Goal: Transaction & Acquisition: Book appointment/travel/reservation

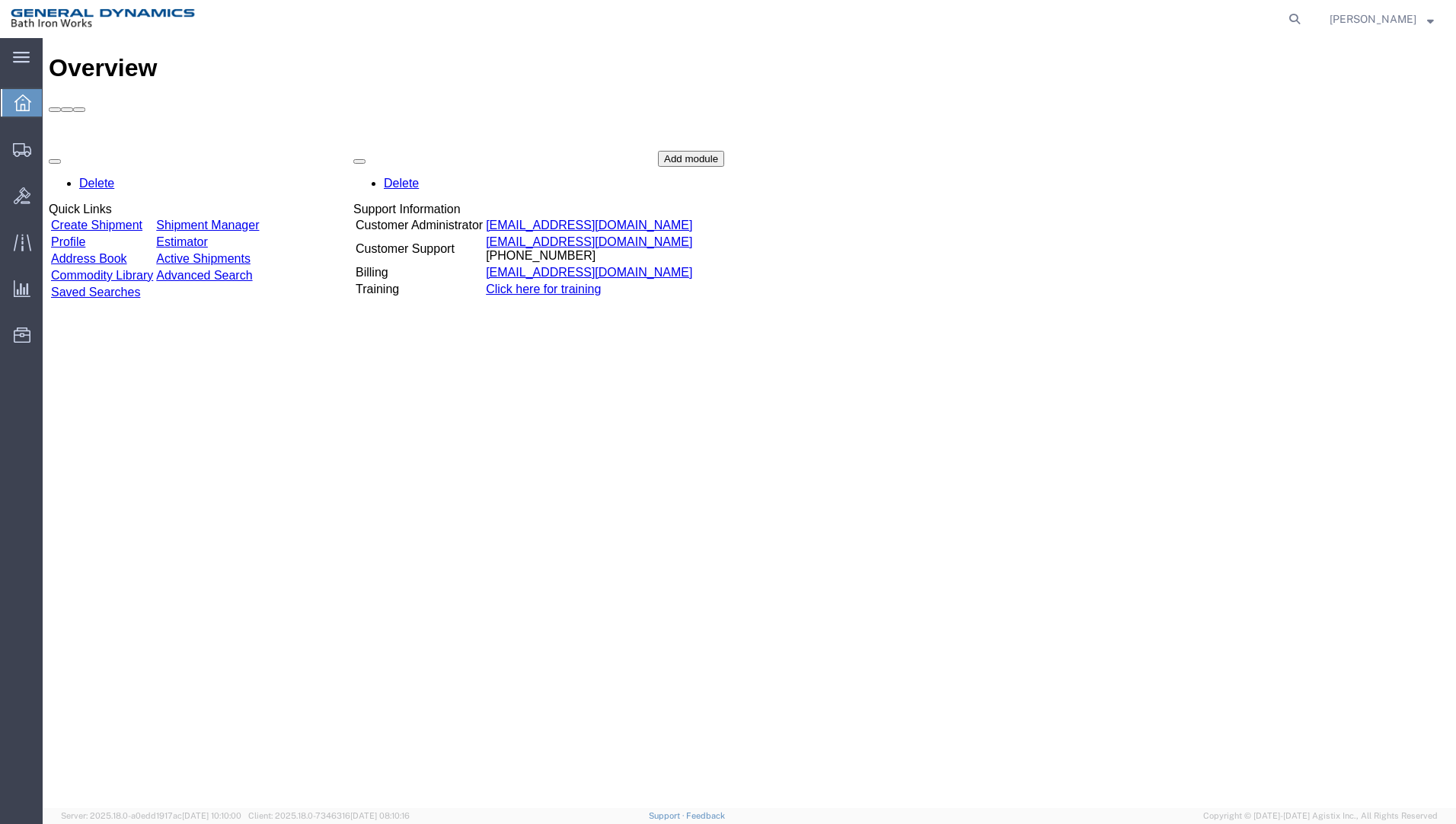
click at [1339, 198] on div "Delete Quick Links Create Shipment Shipment Manager Profile Estimator Address B…" at bounding box center [749, 266] width 1401 height 229
click at [143, 219] on link "Create Shipment" at bounding box center [96, 225] width 92 height 13
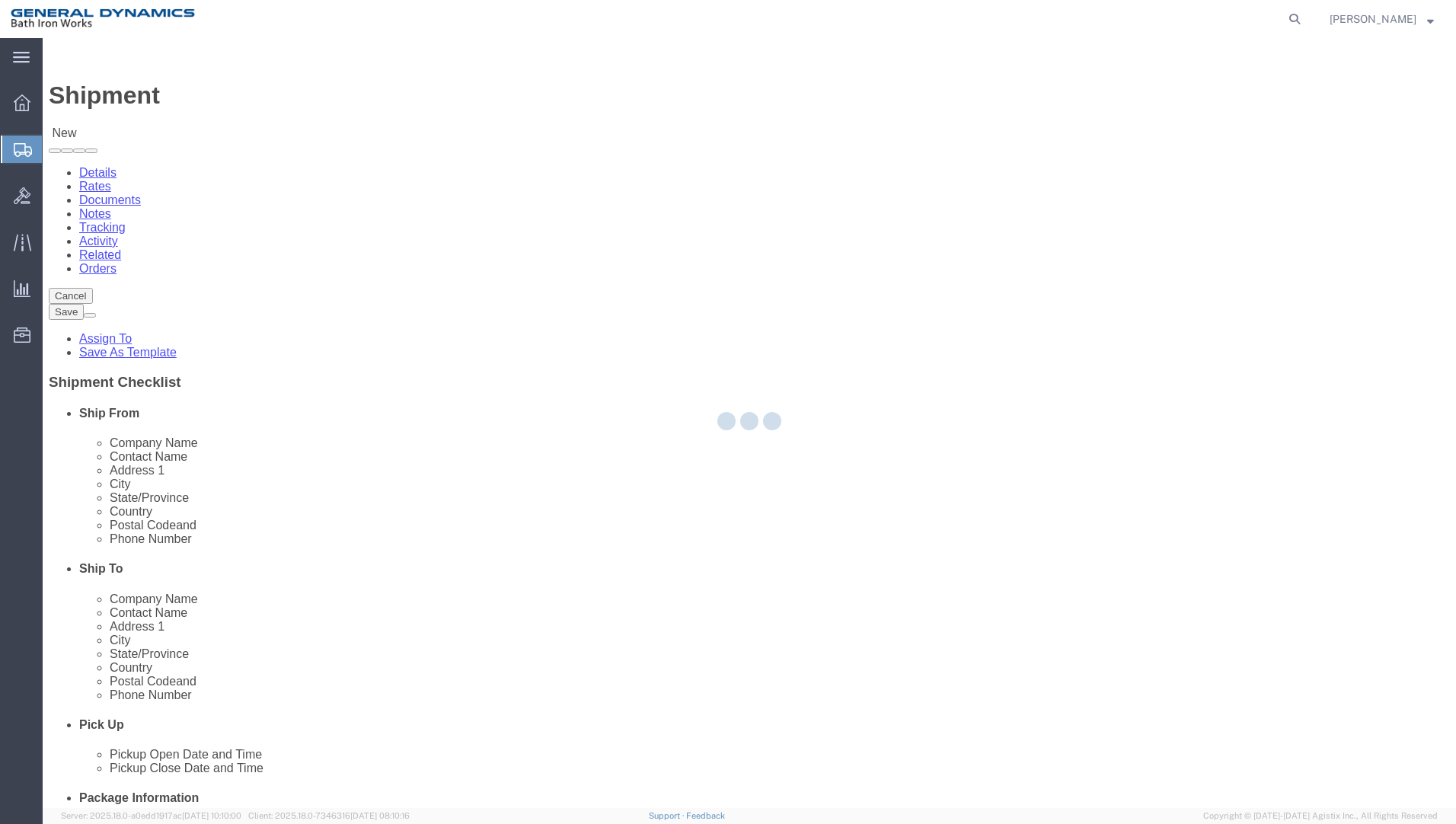
select select
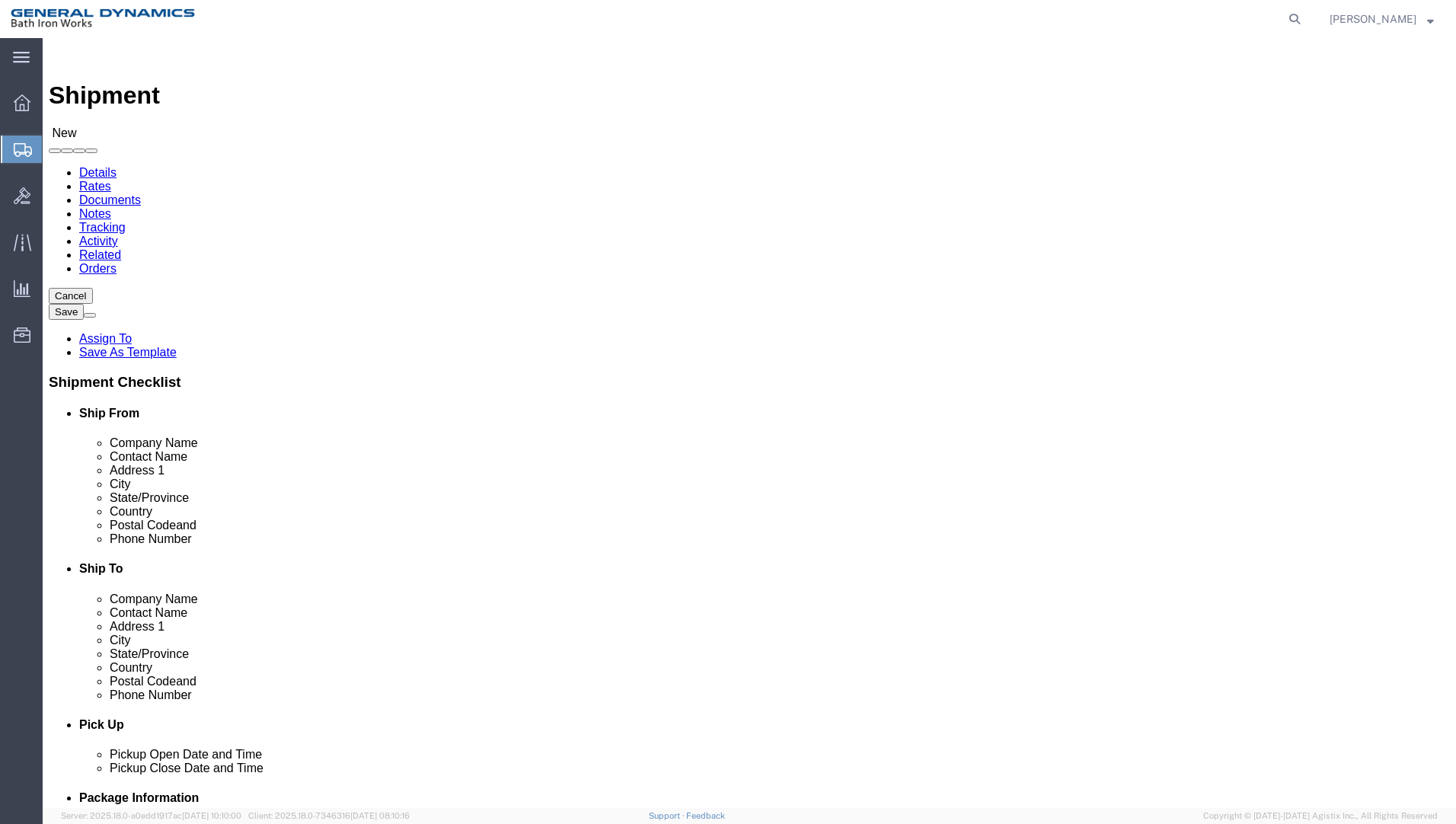
drag, startPoint x: 520, startPoint y: 229, endPoint x: 424, endPoint y: 306, distance: 123.1
click at [1120, 8] on agx-global-search at bounding box center [1064, 19] width 487 height 38
select select "34312"
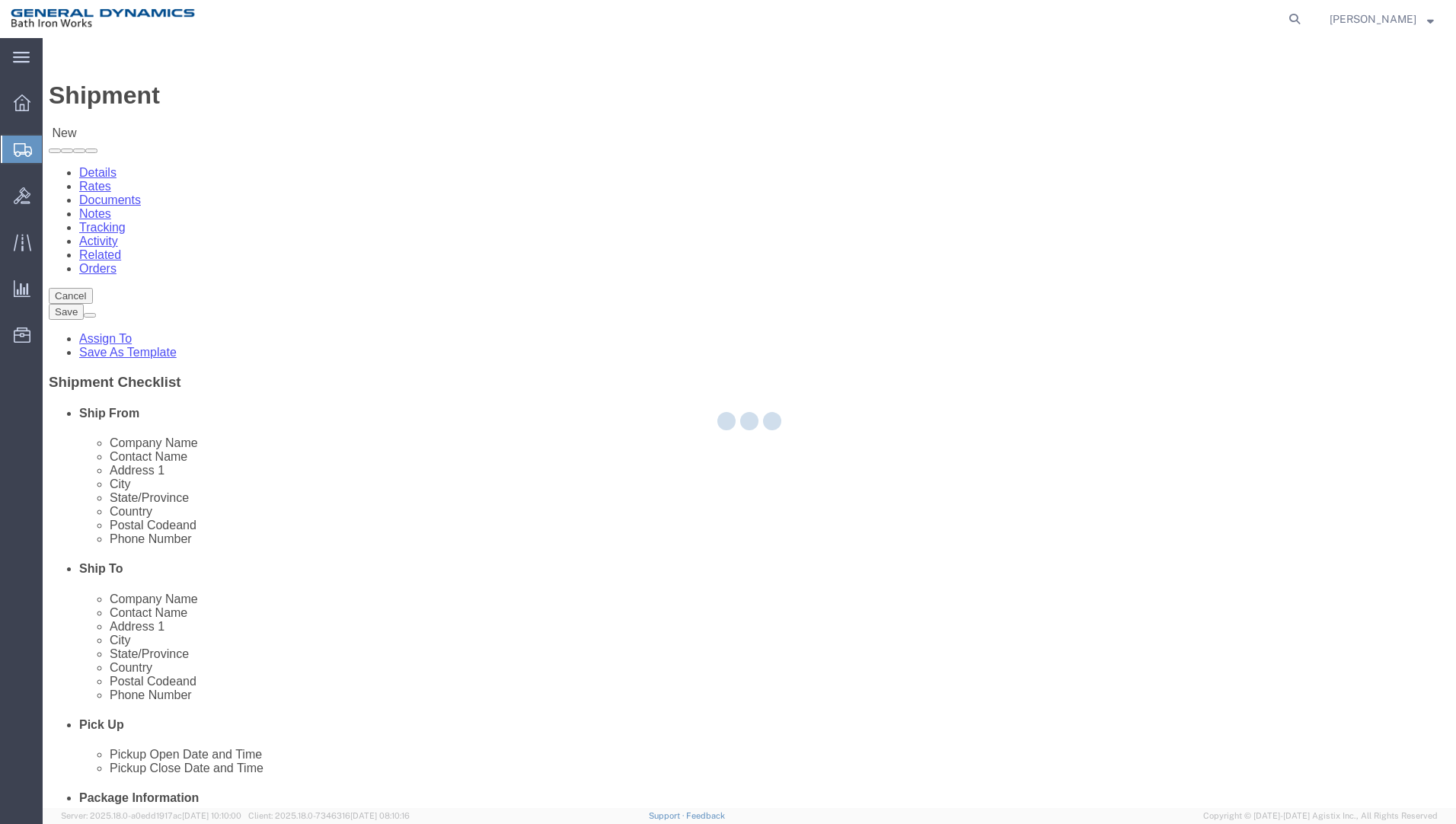
type input "General Dynamics Bath Iron Works"
type input "[GEOGRAPHIC_DATA]"
type input "04011"
type input "[PHONE_NUMBER]"
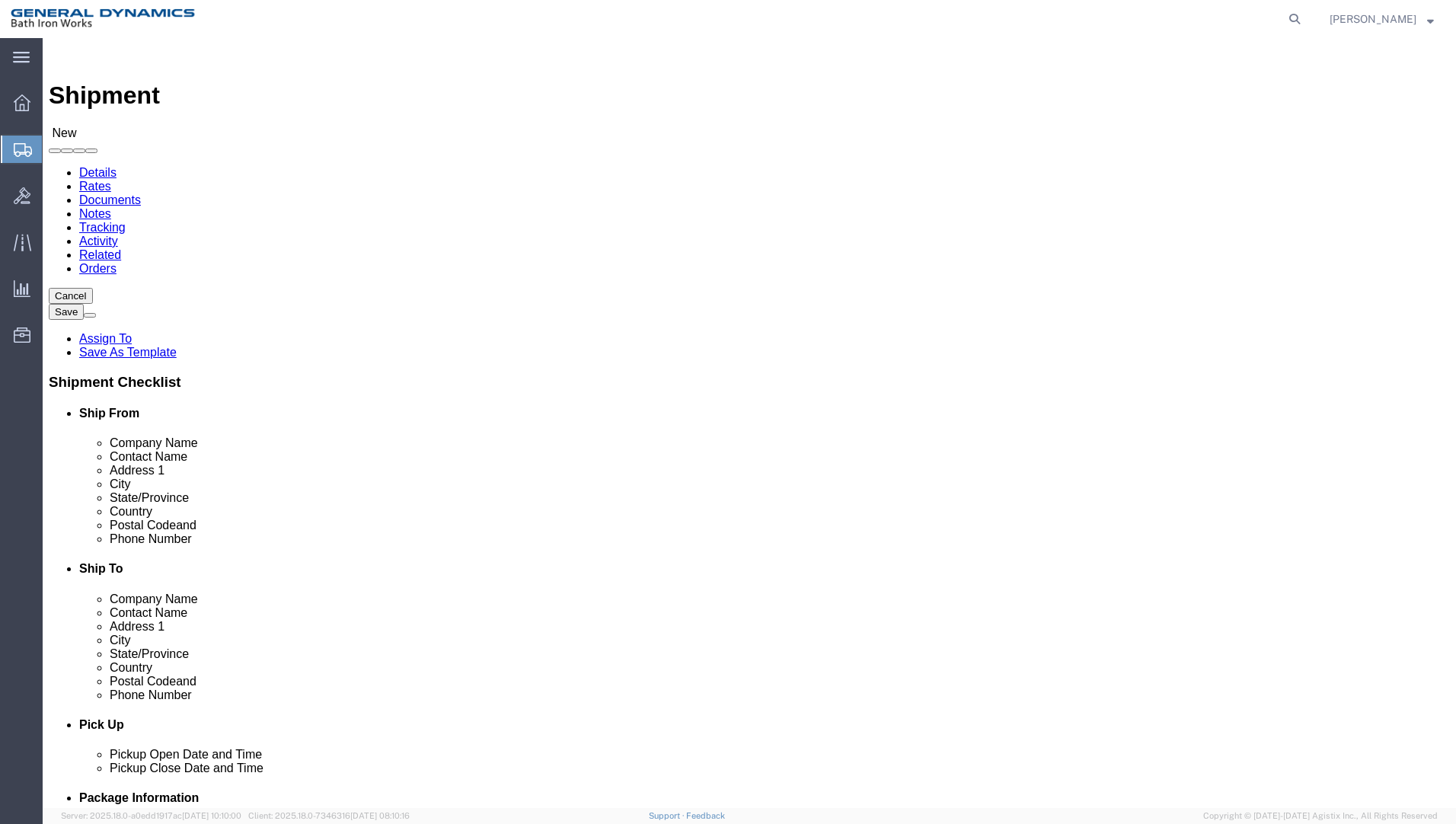
select select "ME"
click input "text"
type input "[PERSON_NAME] ~ [PERSON_NAME]"
click input "text"
type input "GLENAIR"
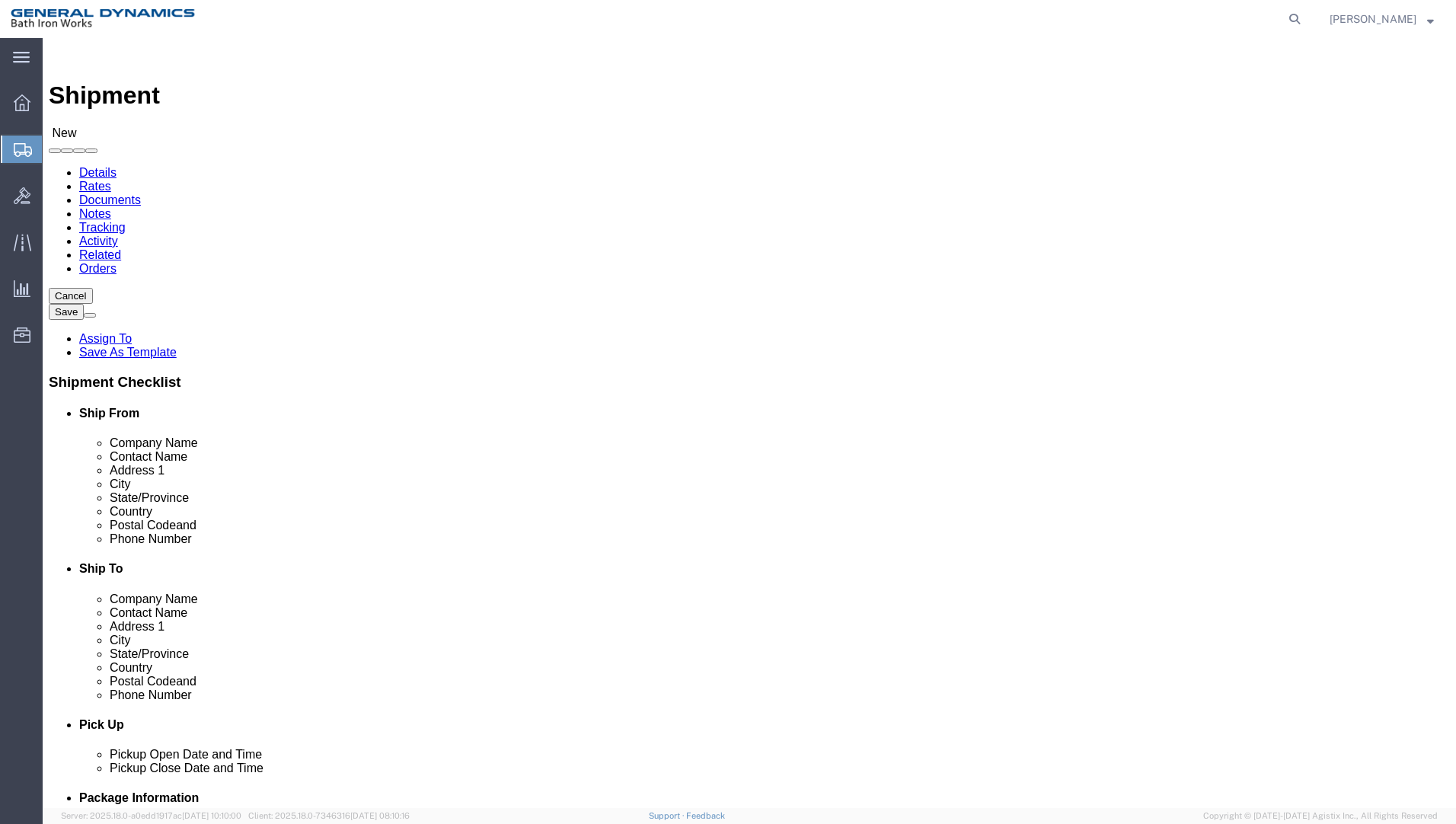
type input "[PERSON_NAME]"
type input "[STREET_ADDRESS]"
select select
type input "GLENDALE"
select select
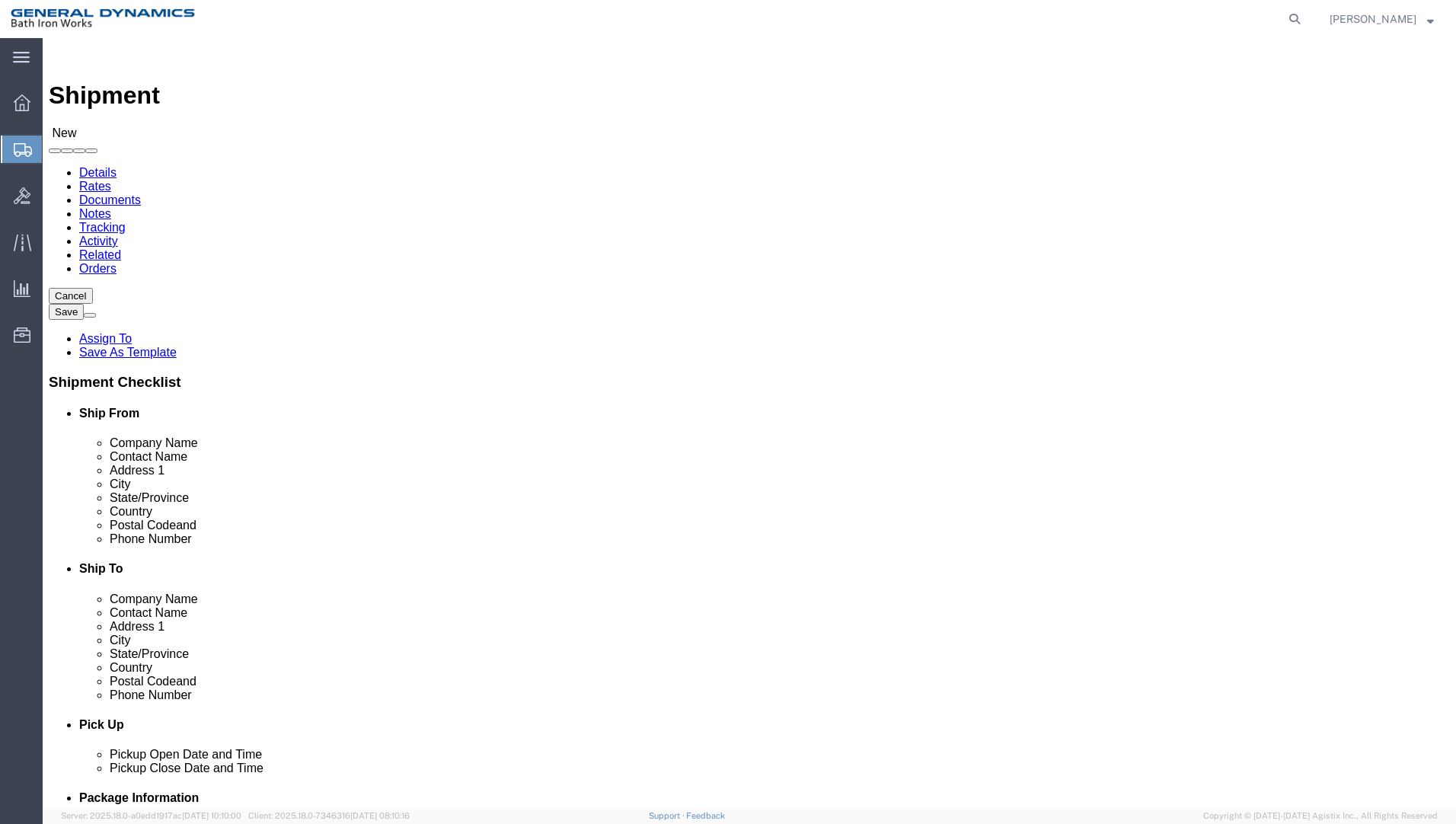
type input "C"
select select
click input "Postal Code"
type input "91201"
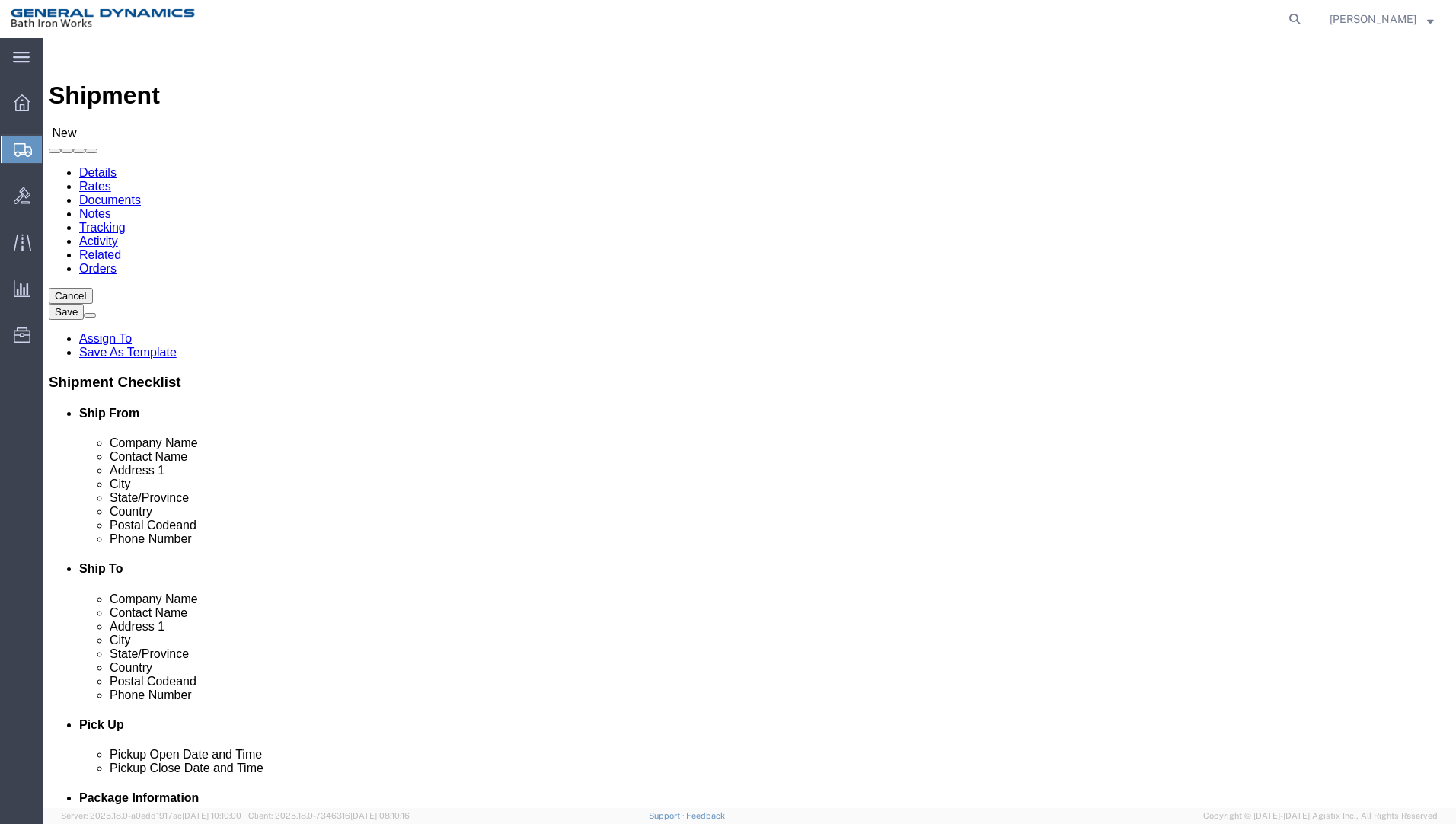
select select
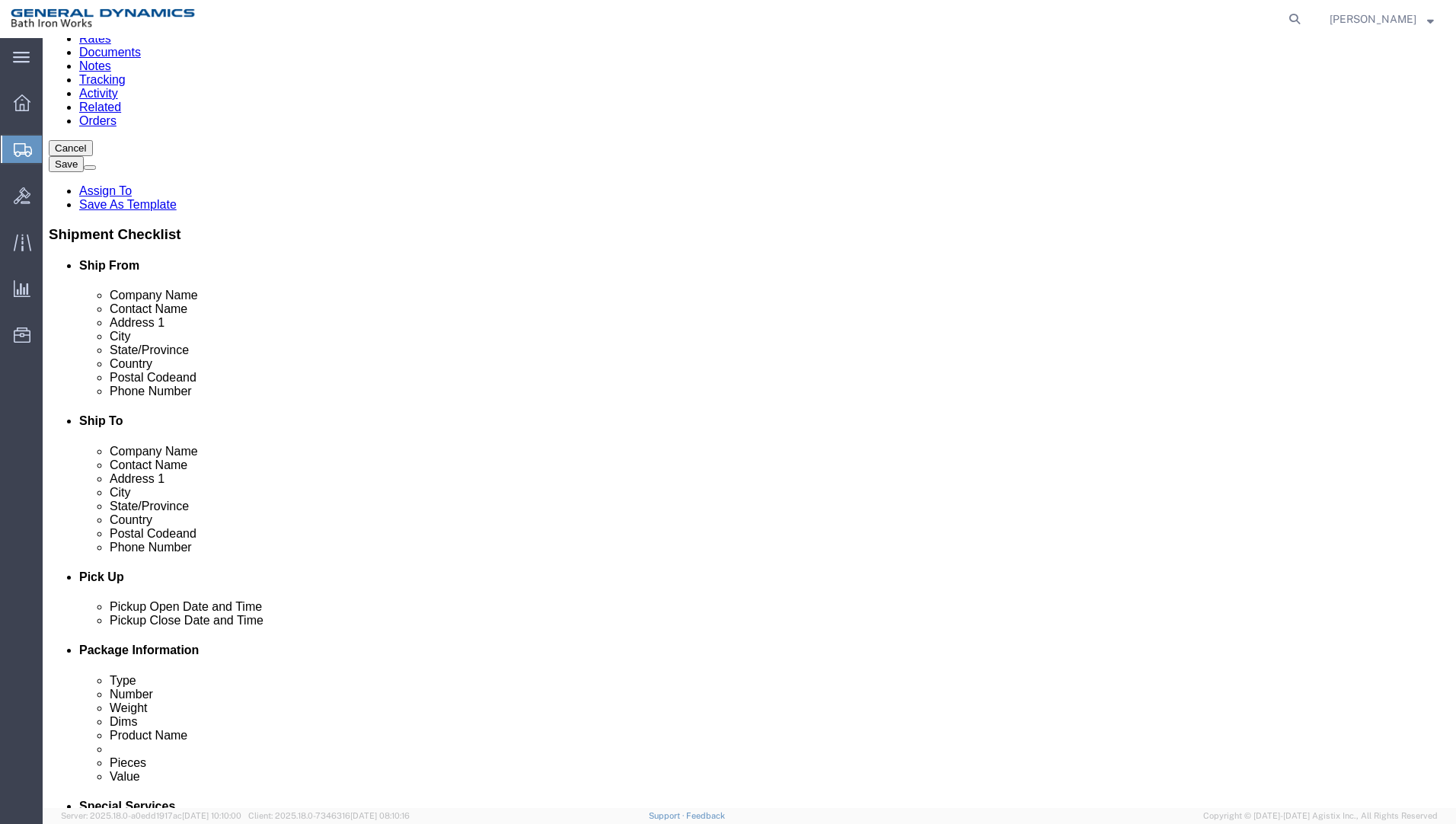
scroll to position [152, 0]
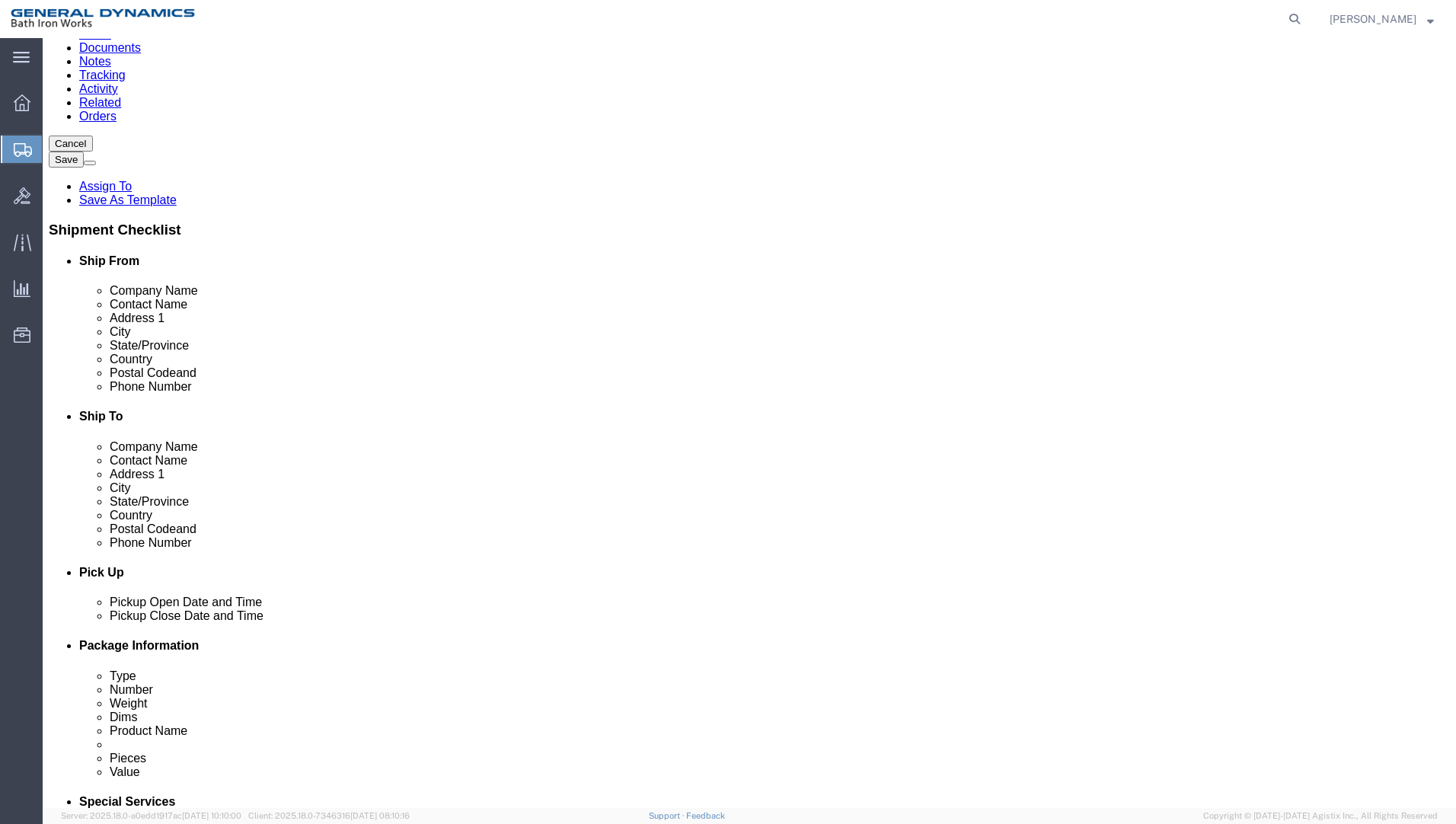
type input "[PHONE_NUMBER]"
click div "[DATE] 9:00 AM"
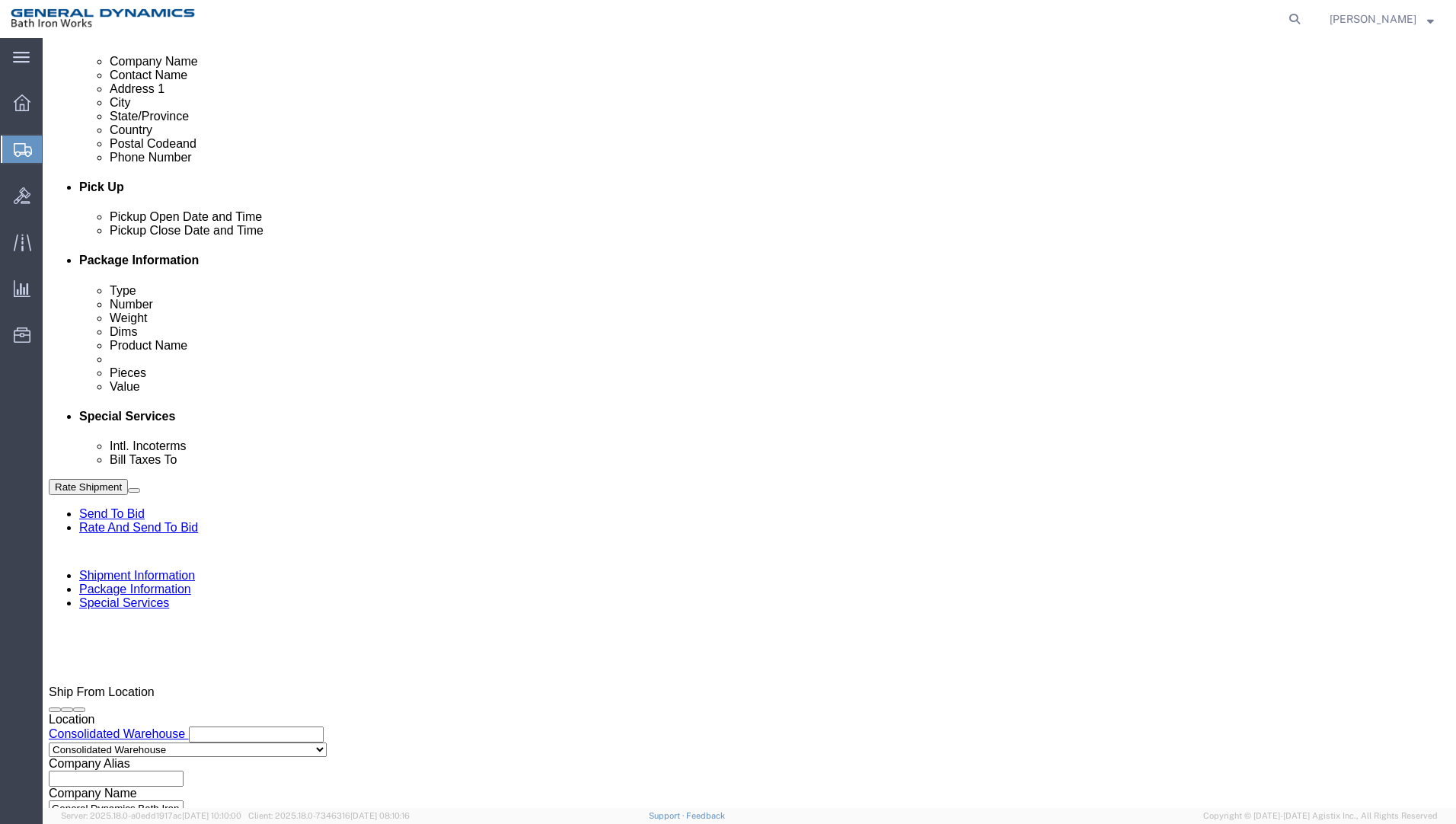
type input "2:30 PM"
click button "Apply"
click input "text"
type input "S/O 63313"
click input "text"
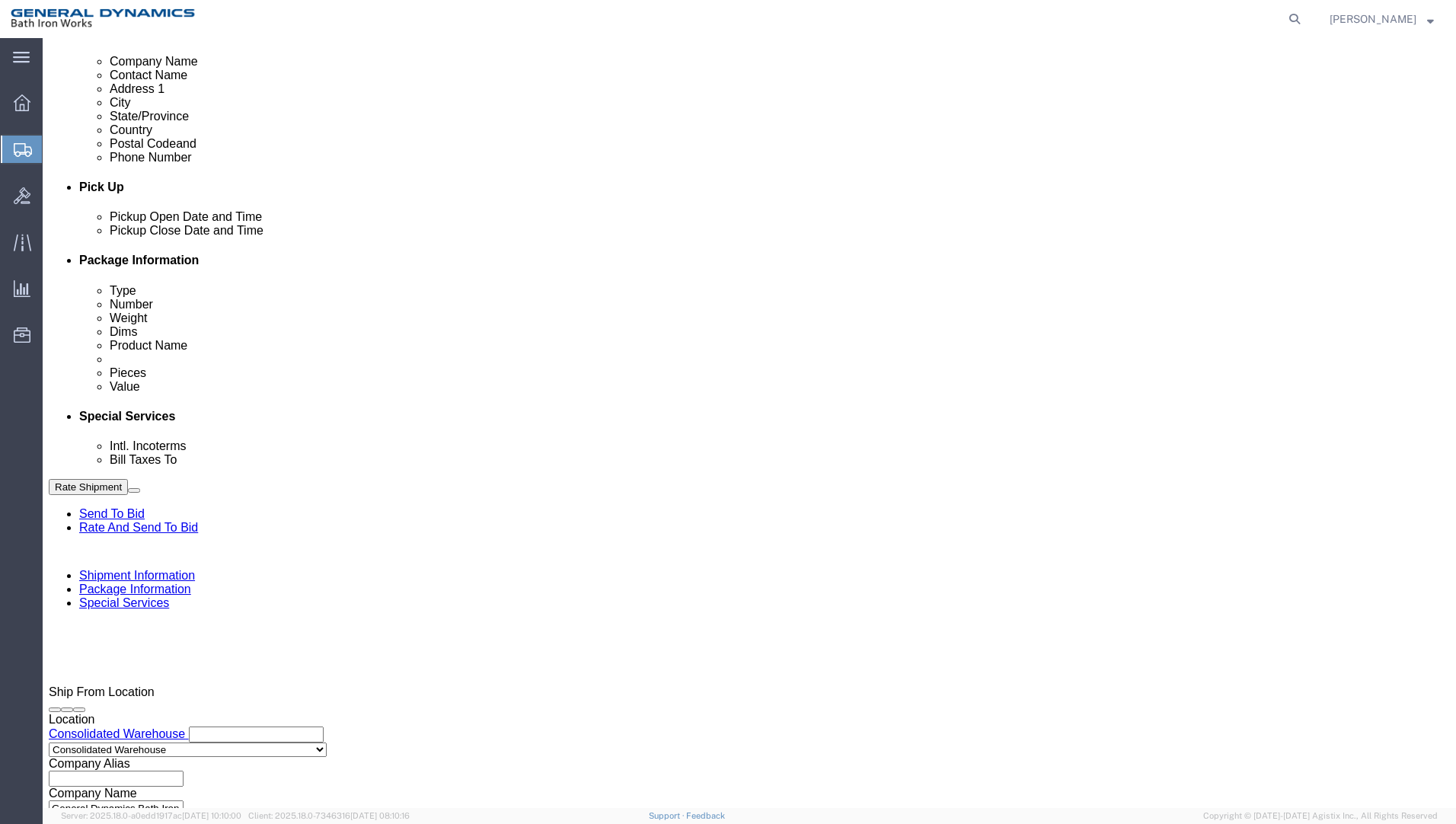
select select "RMA"
type input "#252440"
click button "Continue"
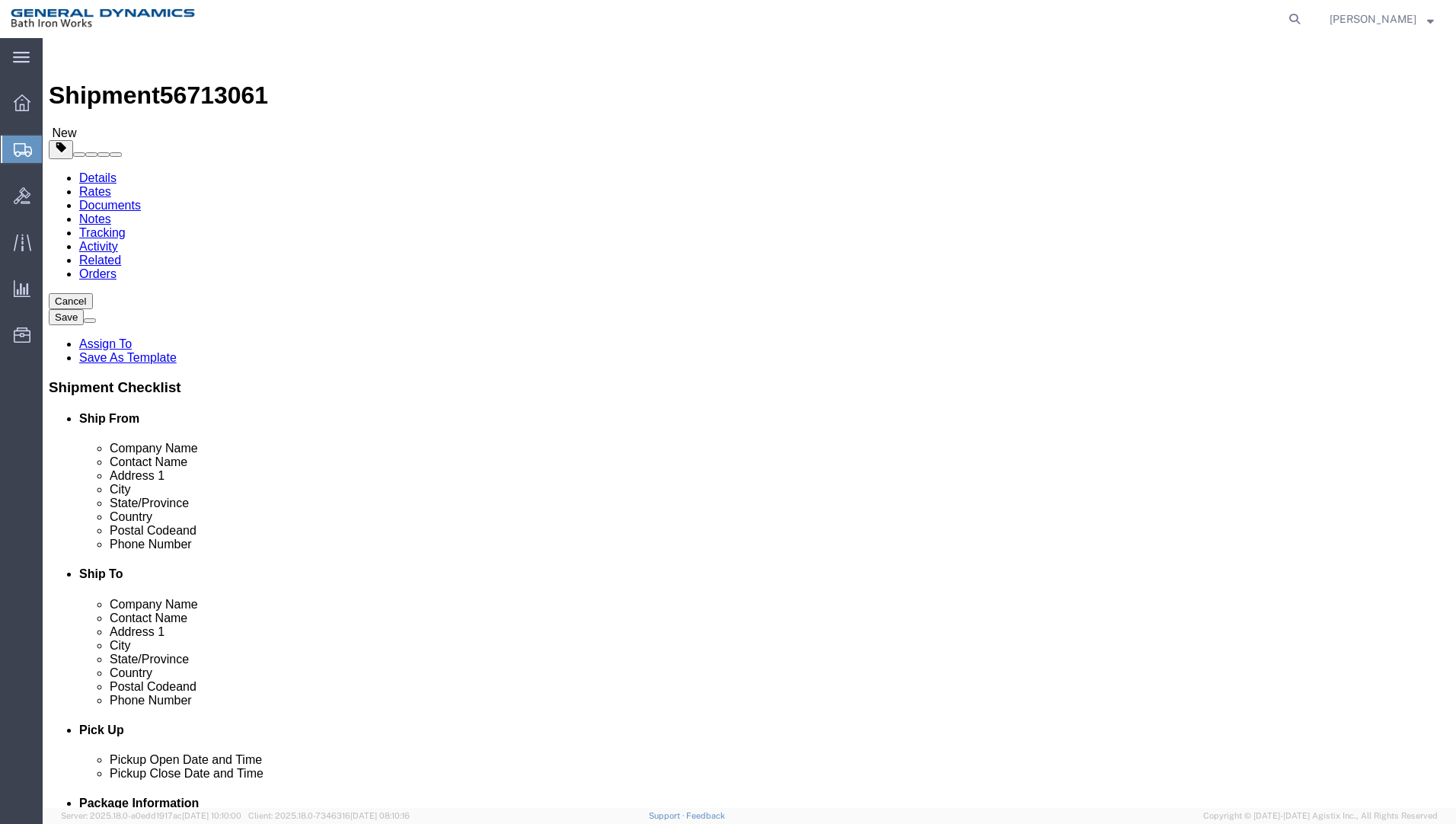
click select "Select Bale(s) Basket(s) Bolt(s) Bottle(s) Buckets Bulk Bundle(s) Can(s) Cardbo…"
select select "PSNS"
click select "Select Bale(s) Basket(s) Bolt(s) Bottle(s) Buckets Bulk Bundle(s) Can(s) Cardbo…"
click input "text"
type input "48"
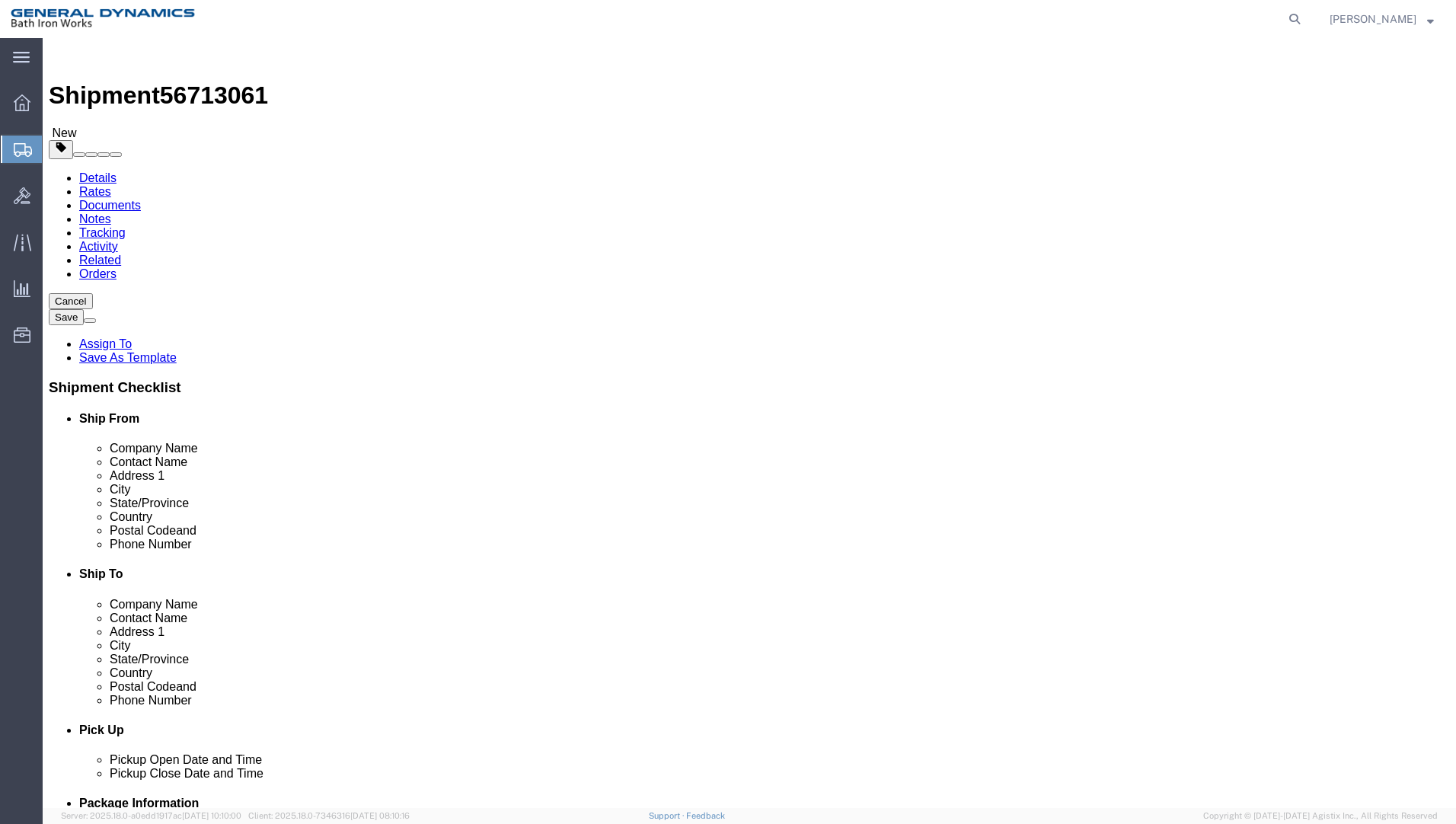
type input "40"
type input "24"
type input "76"
click link "Add Content"
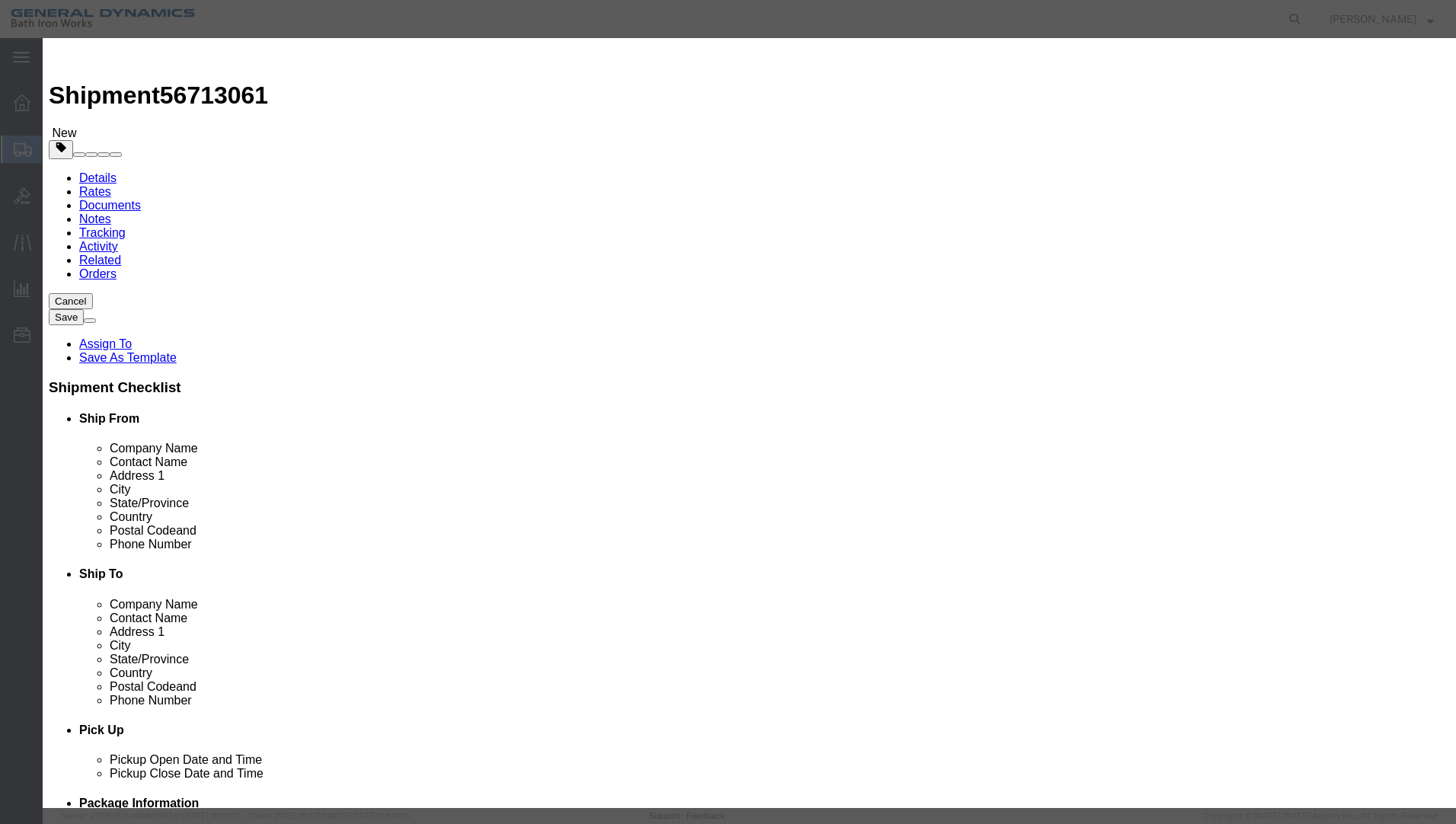
click input "text"
type input "[DEMOGRAPHIC_DATA] ADAPTERS"
type input "82"
type input "1"
select select "USD"
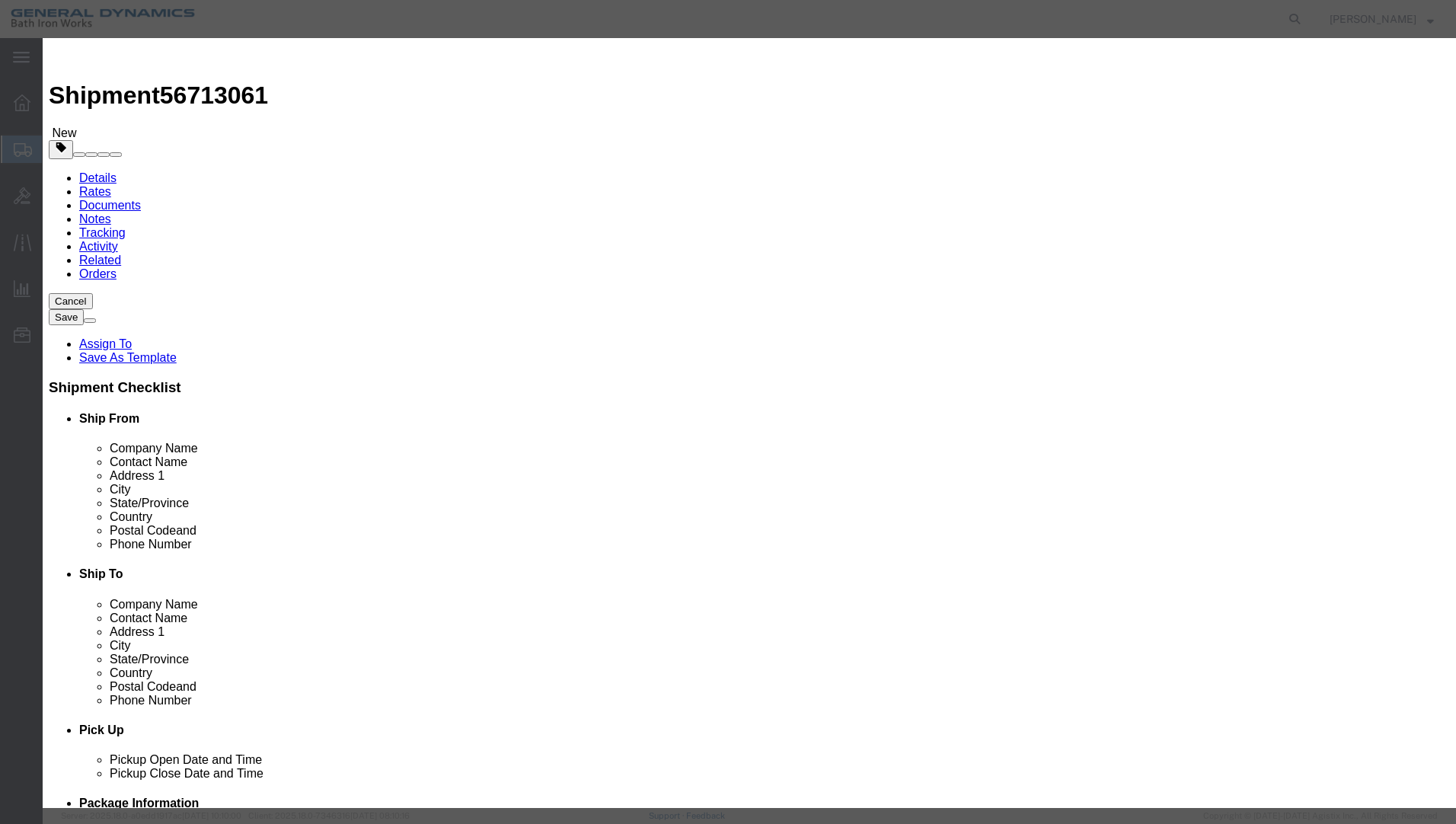
select select "55"
click button "Save & Close"
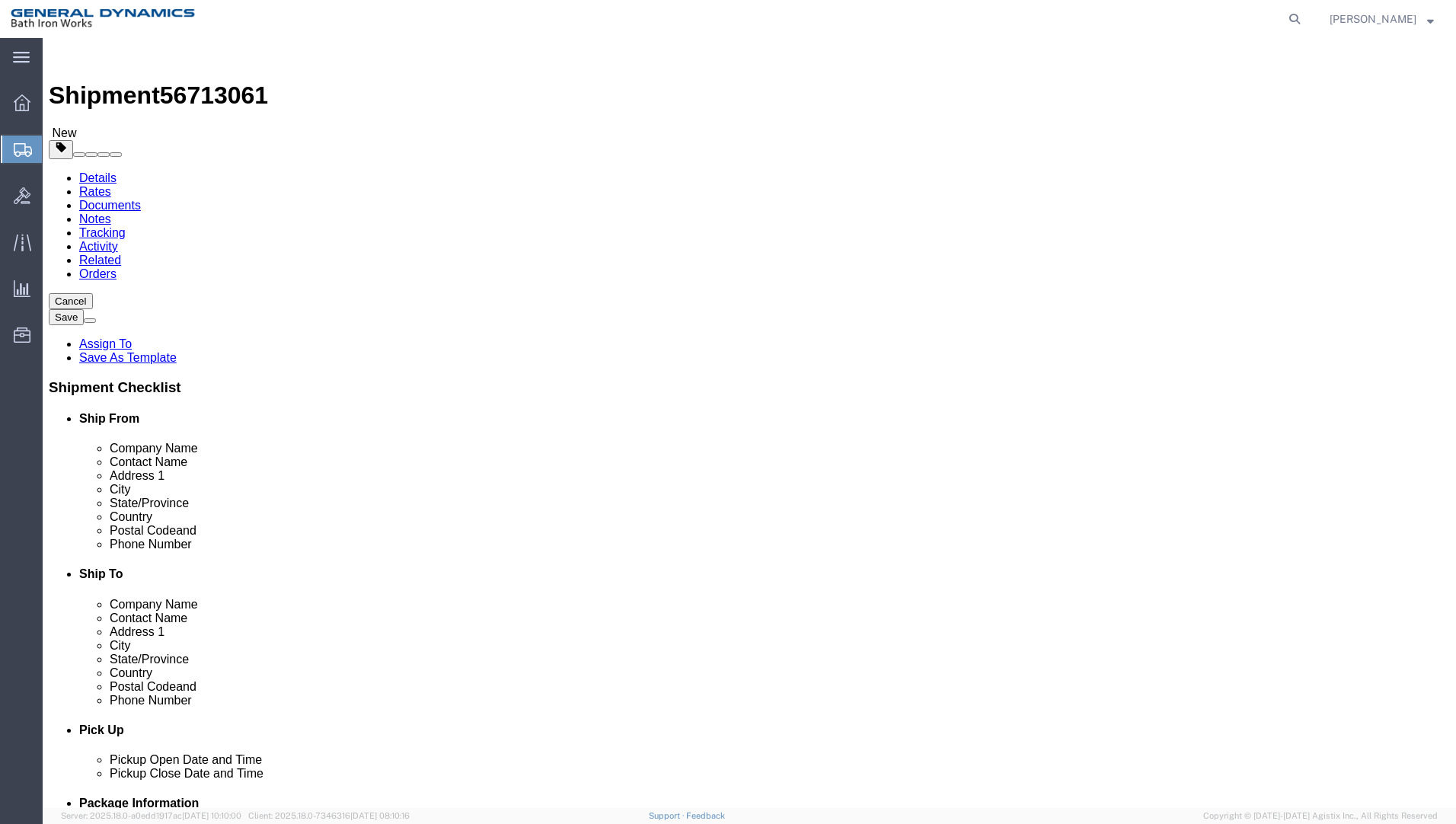
click button "Continue"
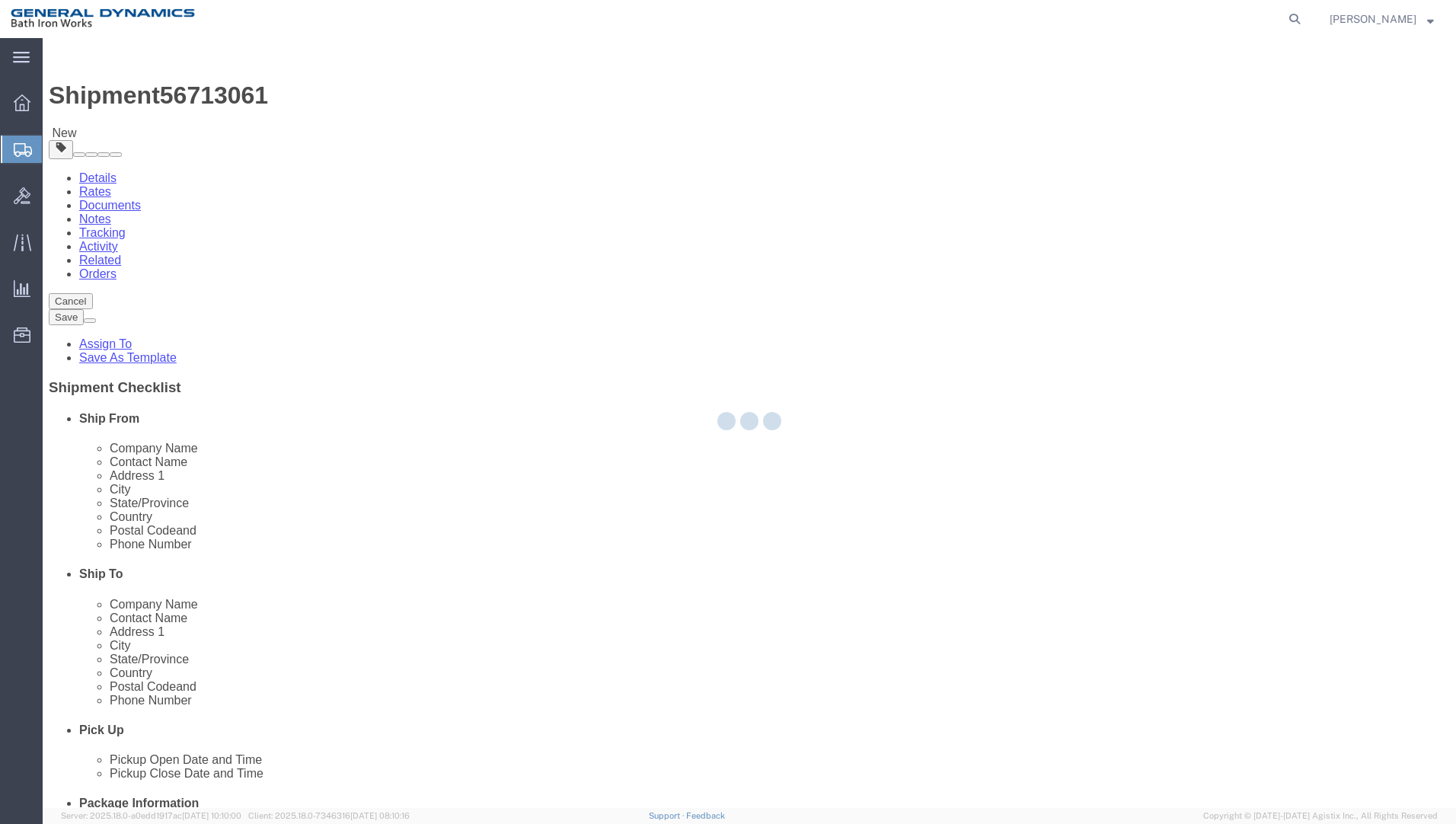
select select
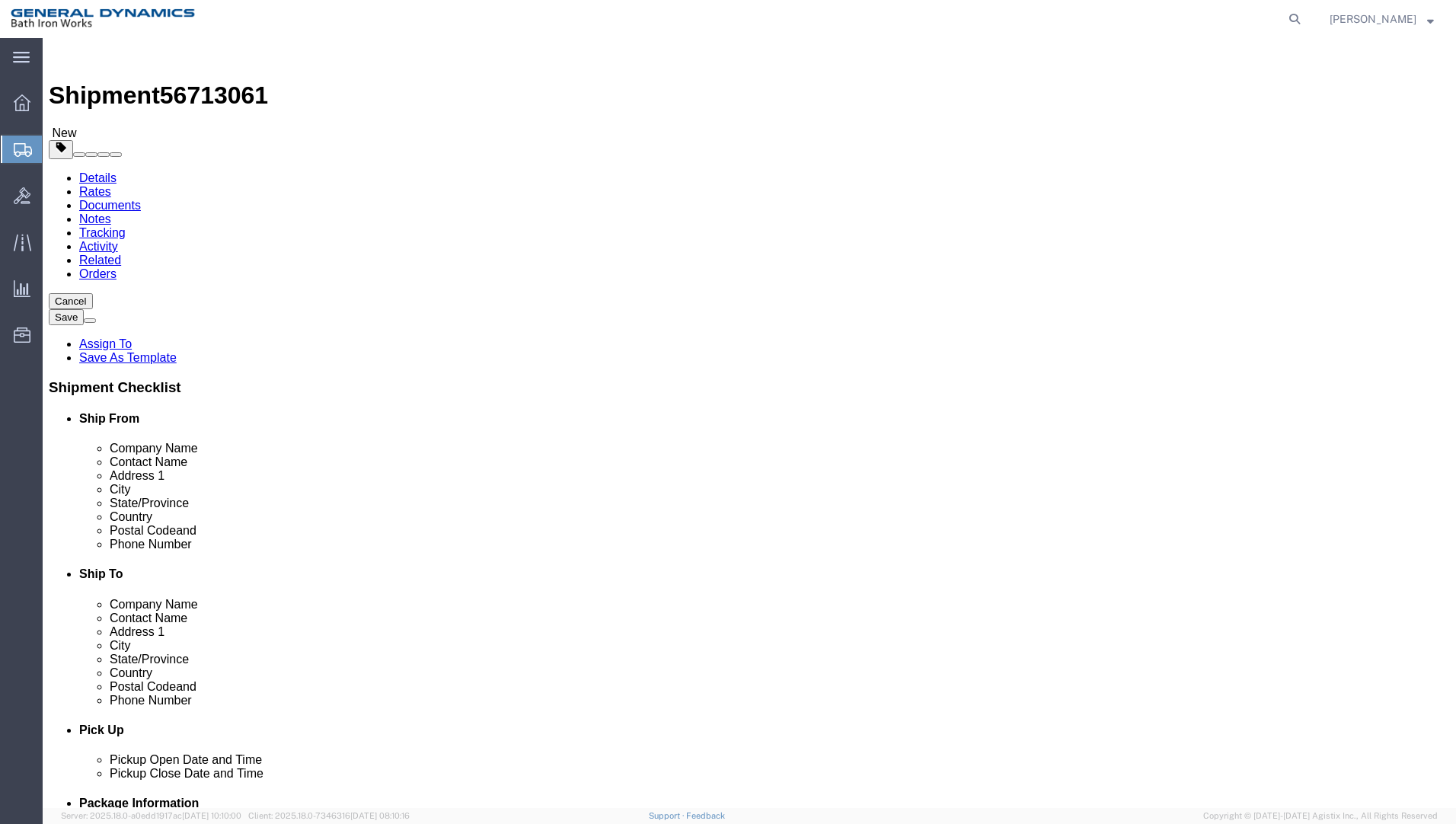
drag, startPoint x: 530, startPoint y: 675, endPoint x: 511, endPoint y: 682, distance: 20.2
click select "Select Recipient Account Sender/Shipper Third Party Account"
select select "SHIP"
click select "Select Recipient Account Sender/Shipper Third Party Account"
click link "Package Information"
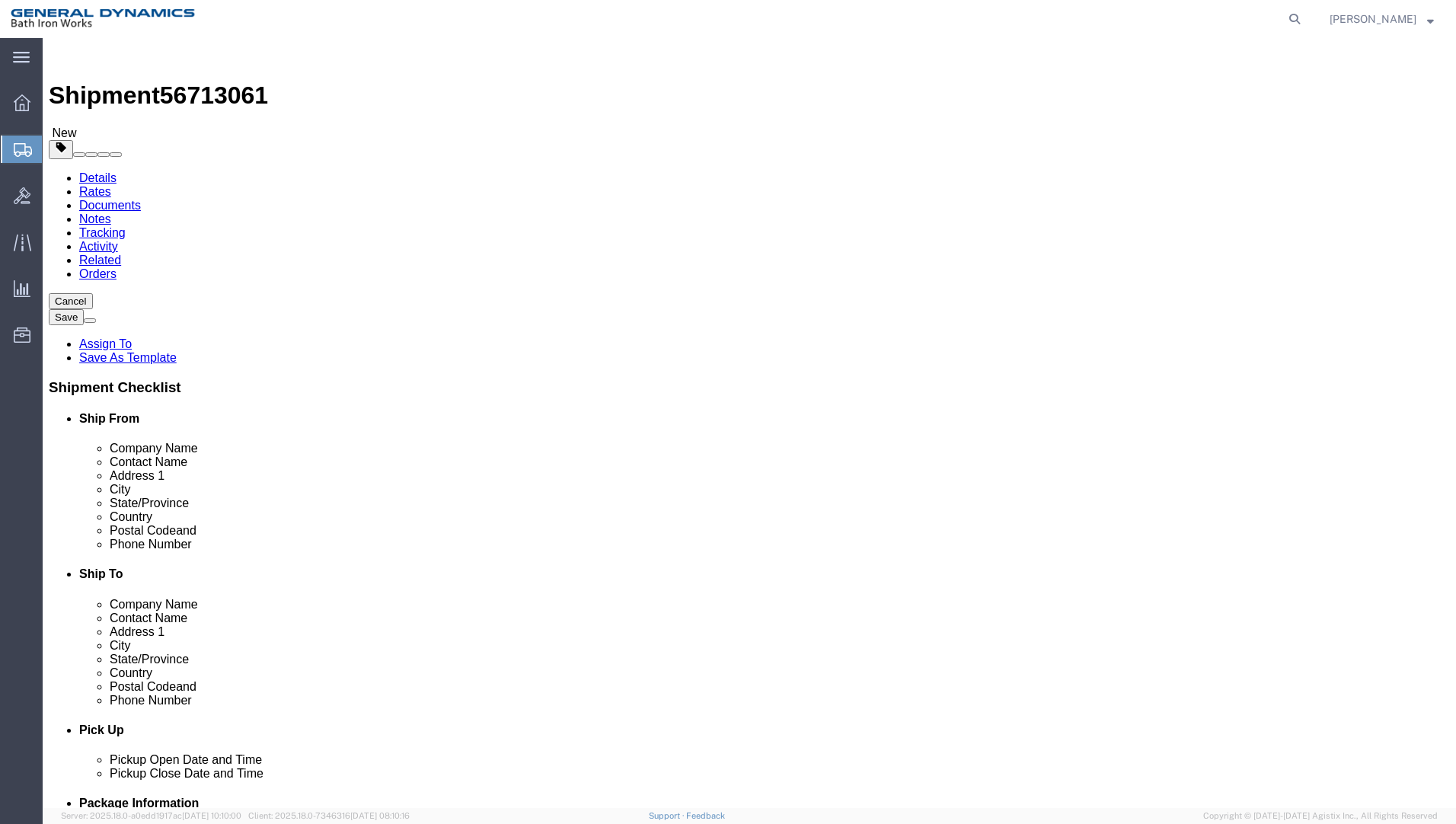
drag, startPoint x: 235, startPoint y: 414, endPoint x: 52, endPoint y: 407, distance: 183.1
click div "Package Type Select Bale(s) Basket(s) Bolt(s) Bottle(s) Buckets Bulk Bundle(s) …"
type input "48"
type input "40"
type input "24"
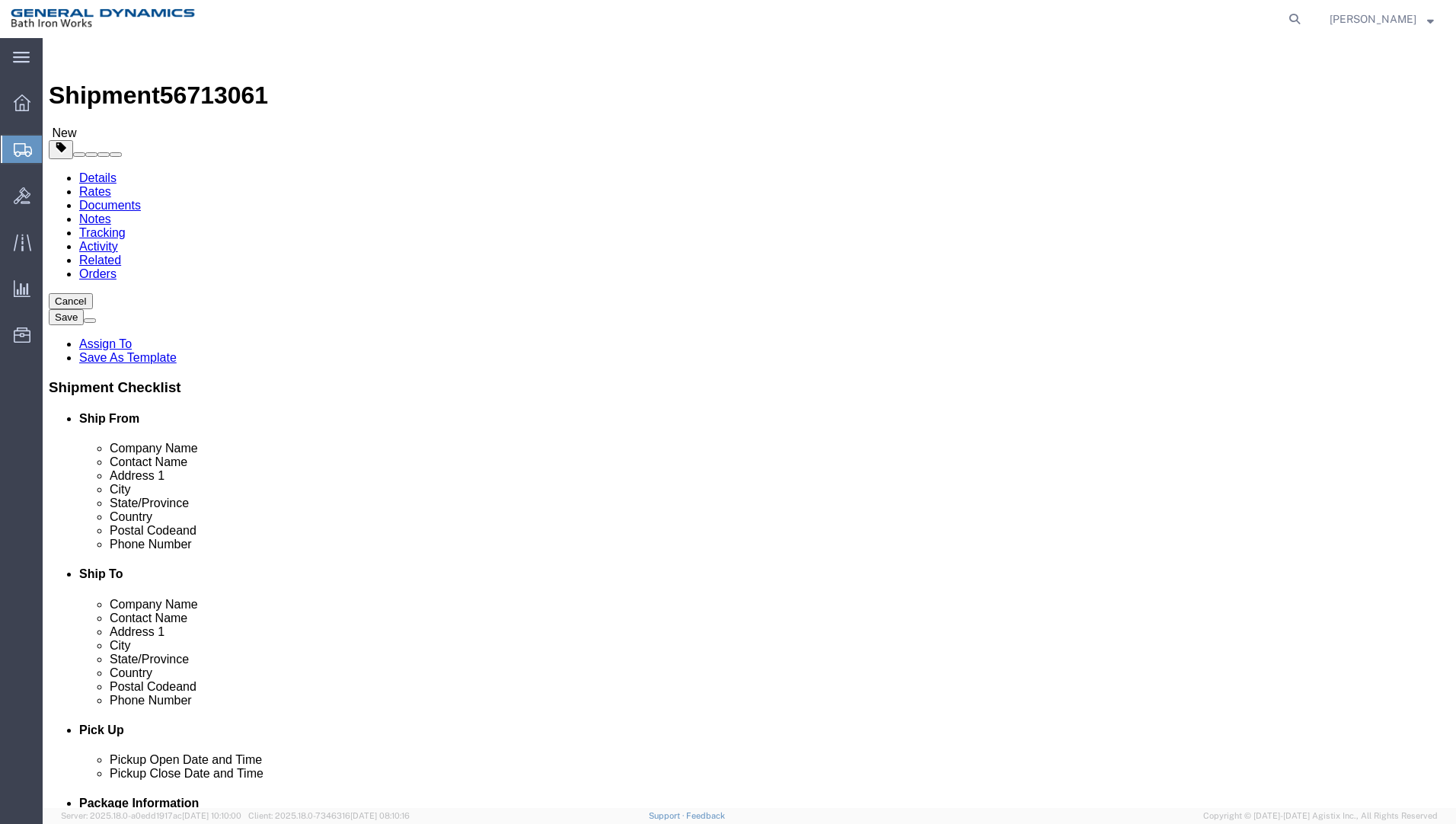
click button "Rate Shipment"
